Goal: Information Seeking & Learning: Learn about a topic

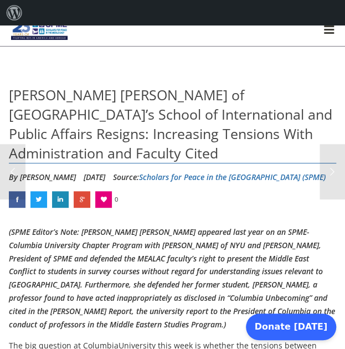
scroll to position [13, 0]
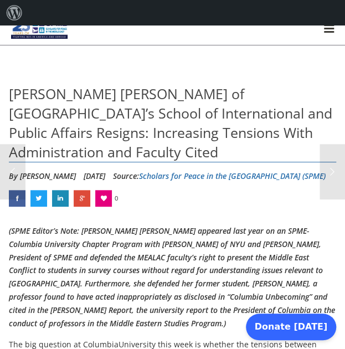
click at [157, 259] on em "(SPME Editor’s Note: [PERSON_NAME] [PERSON_NAME] appeared last year on an SPME-…" at bounding box center [172, 276] width 326 height 103
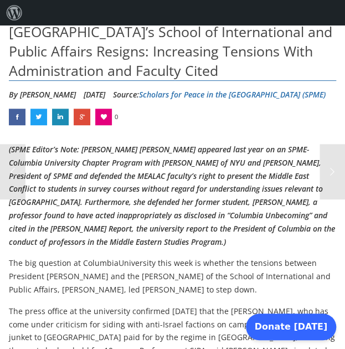
scroll to position [506, 0]
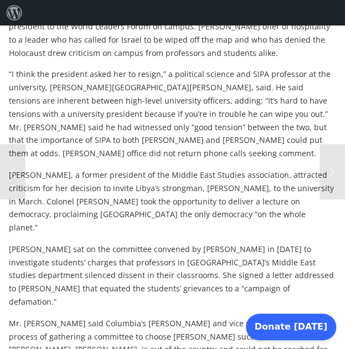
click at [225, 186] on p "[PERSON_NAME], a former president of the Middle East Studies association, attra…" at bounding box center [172, 201] width 327 height 66
drag, startPoint x: 225, startPoint y: 186, endPoint x: 253, endPoint y: 186, distance: 28.2
click at [253, 186] on p "[PERSON_NAME], a former president of the Middle East Studies association, attra…" at bounding box center [172, 201] width 327 height 66
copy p "[PERSON_NAME]"
click at [273, 226] on div "(SPME Editor’s Note: [PERSON_NAME] [PERSON_NAME] appeared last year on an SPME-…" at bounding box center [172, 97] width 327 height 733
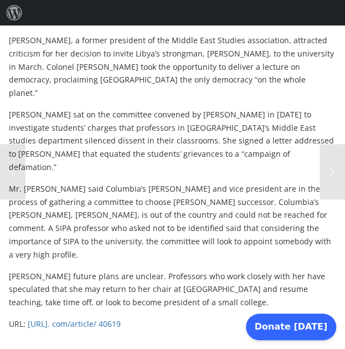
scroll to position [641, 0]
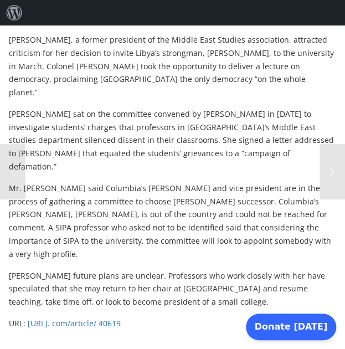
click at [205, 186] on p "Mr. [PERSON_NAME] said Columbia’s [PERSON_NAME] and vice president are in the p…" at bounding box center [172, 220] width 327 height 79
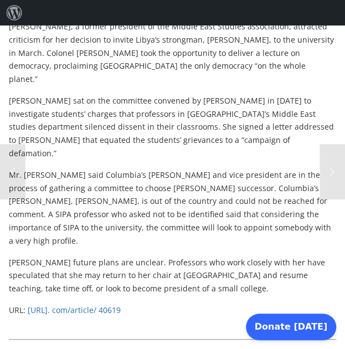
click at [157, 71] on p "[PERSON_NAME], a former president of the Middle East Studies association, attra…" at bounding box center [172, 53] width 327 height 66
click at [152, 65] on p "[PERSON_NAME], a former president of the Middle East Studies association, attra…" at bounding box center [172, 53] width 327 height 66
drag, startPoint x: 152, startPoint y: 65, endPoint x: 217, endPoint y: 60, distance: 65.4
click at [217, 60] on p "[PERSON_NAME], a former president of the Middle East Studies association, attra…" at bounding box center [172, 53] width 327 height 66
copy p "on the whole planet"
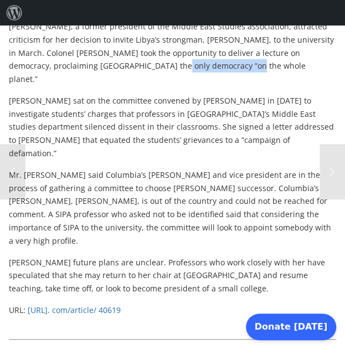
click at [121, 304] on span "[URL]. com/article/ 40619" at bounding box center [74, 309] width 93 height 11
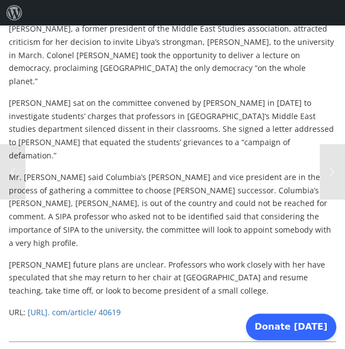
click at [238, 180] on p "Mr. [PERSON_NAME] said Columbia’s [PERSON_NAME] and vice president are in the p…" at bounding box center [172, 209] width 327 height 79
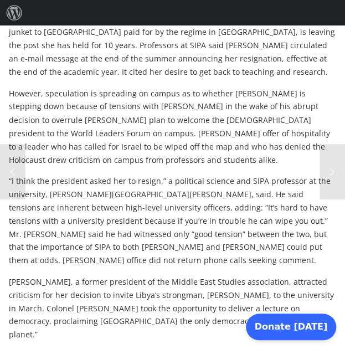
scroll to position [398, 0]
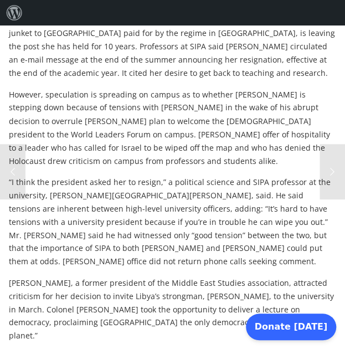
click at [209, 209] on p "“I think the president asked her to resign,” a political science and SIPA profe…" at bounding box center [172, 221] width 327 height 92
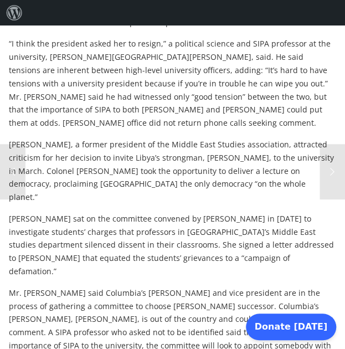
scroll to position [537, 0]
